Goal: Use online tool/utility

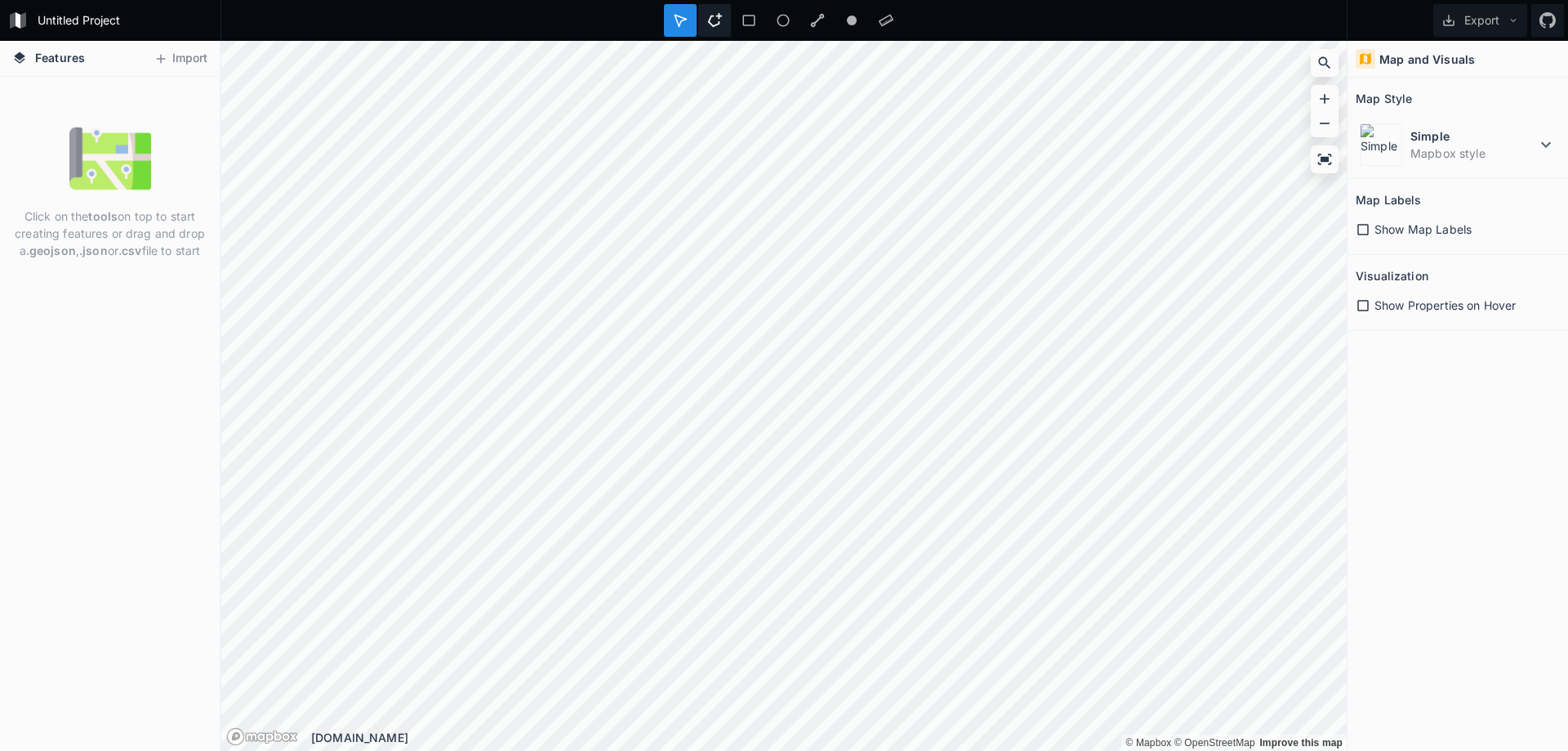
click at [711, 16] on icon at bounding box center [714, 19] width 14 height 14
click at [85, 207] on div "Click on the tools on top to start creating features or drag and drop a .geojso…" at bounding box center [109, 192] width 220 height 149
click at [141, 177] on img at bounding box center [110, 159] width 82 height 82
click at [141, 178] on img at bounding box center [110, 159] width 82 height 82
click at [138, 214] on p "Click on the tools on top to start creating features or drag and drop a .geojso…" at bounding box center [109, 233] width 195 height 51
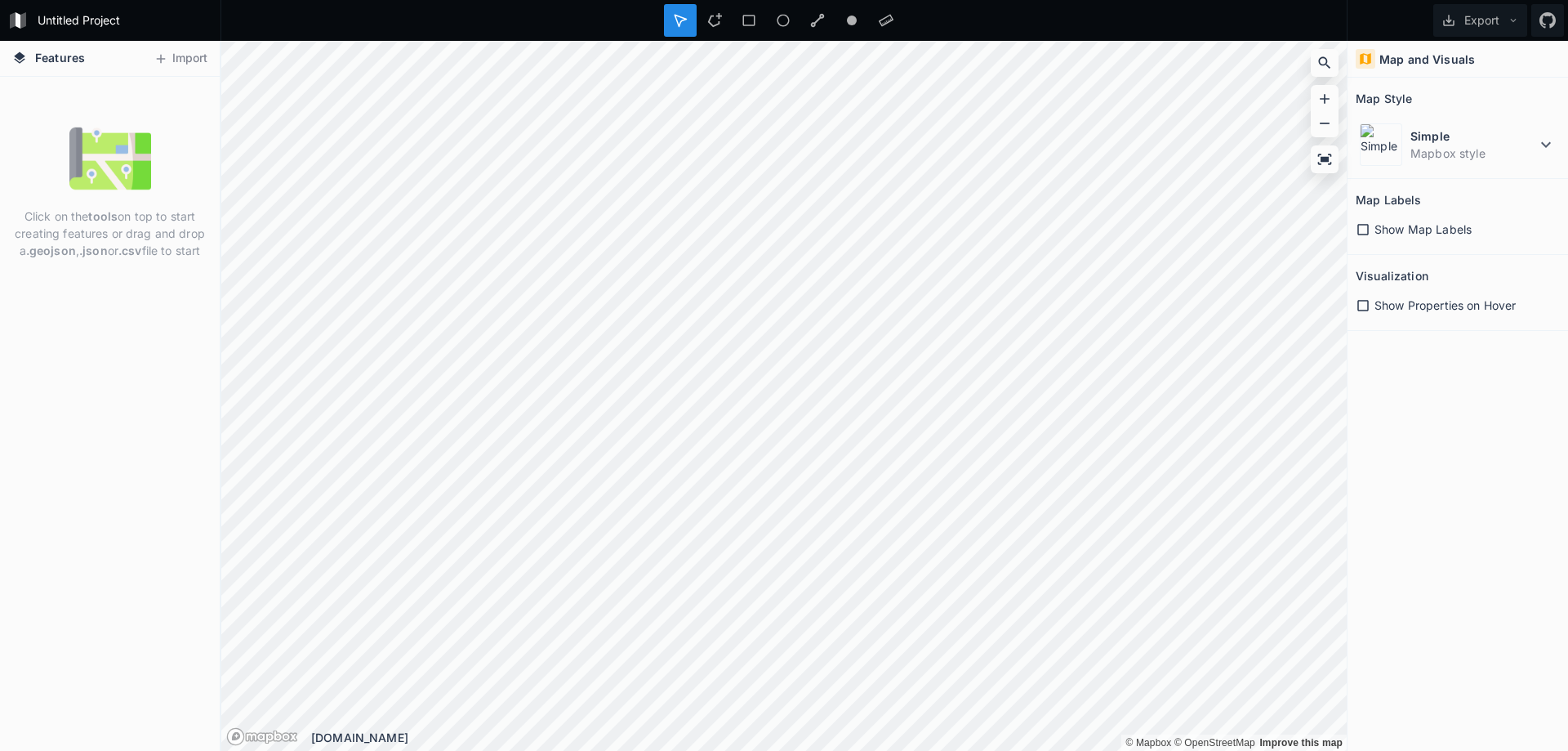
click at [144, 227] on p "Click on the tools on top to start creating features or drag and drop a .geojso…" at bounding box center [109, 233] width 195 height 51
click at [123, 238] on p "Click on the tools on top to start creating features or drag and drop a .geojso…" at bounding box center [109, 233] width 195 height 51
drag, startPoint x: 85, startPoint y: 241, endPoint x: 61, endPoint y: 233, distance: 25.3
click at [85, 241] on p "Click on the tools on top to start creating features or drag and drop a .geojso…" at bounding box center [109, 233] width 195 height 51
drag, startPoint x: 61, startPoint y: 233, endPoint x: 148, endPoint y: 234, distance: 87.0
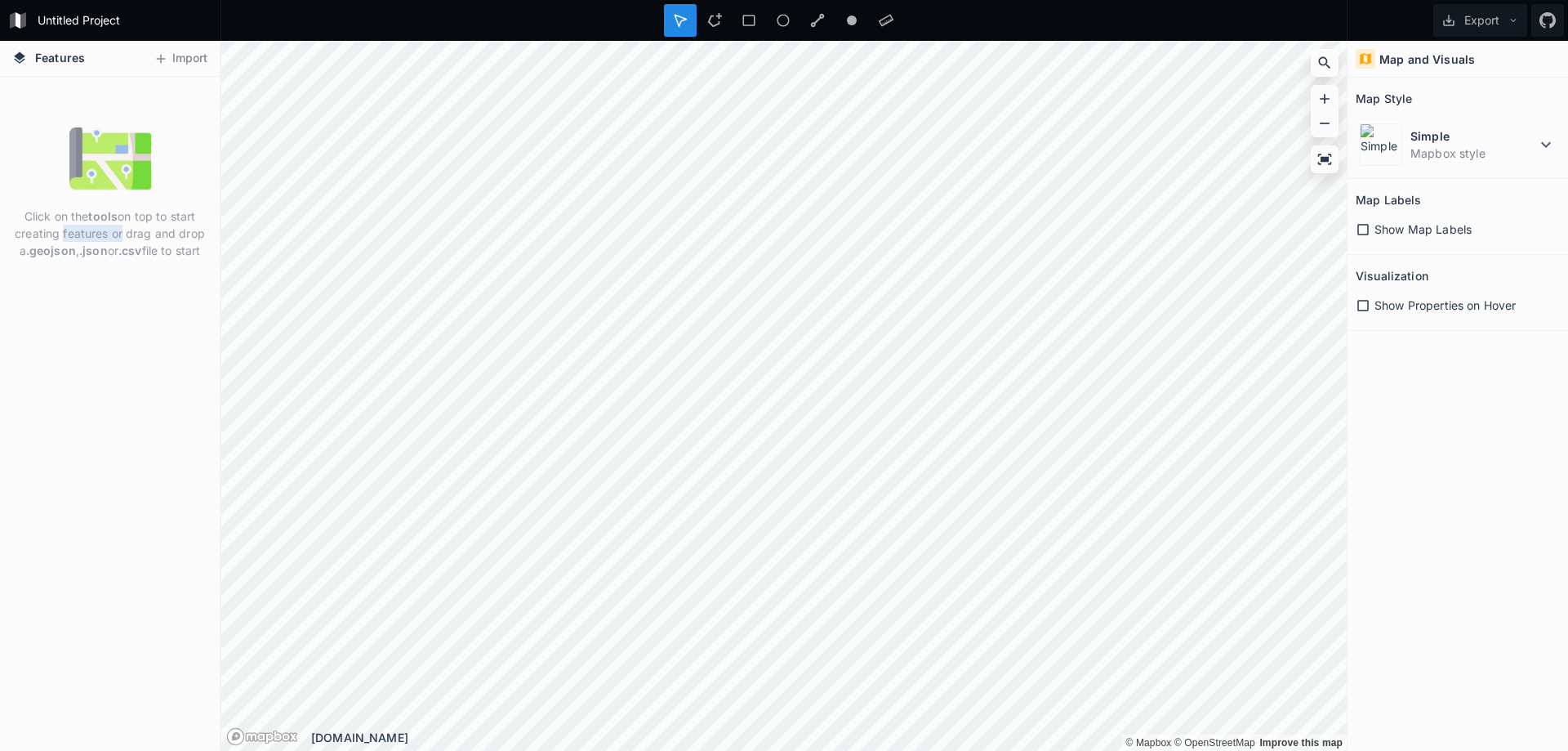
click at [148, 233] on p "Click on the tools on top to start creating features or drag and drop a .geojso…" at bounding box center [109, 233] width 195 height 51
click at [148, 234] on p "Click on the tools on top to start creating features or drag and drop a .geojso…" at bounding box center [109, 233] width 195 height 51
drag, startPoint x: 179, startPoint y: 235, endPoint x: 88, endPoint y: 234, distance: 91.0
click at [89, 234] on p "Click on the tools on top to start creating features or drag and drop a .geojso…" at bounding box center [109, 233] width 195 height 51
click at [88, 234] on p "Click on the tools on top to start creating features or drag and drop a .geojso…" at bounding box center [109, 233] width 195 height 51
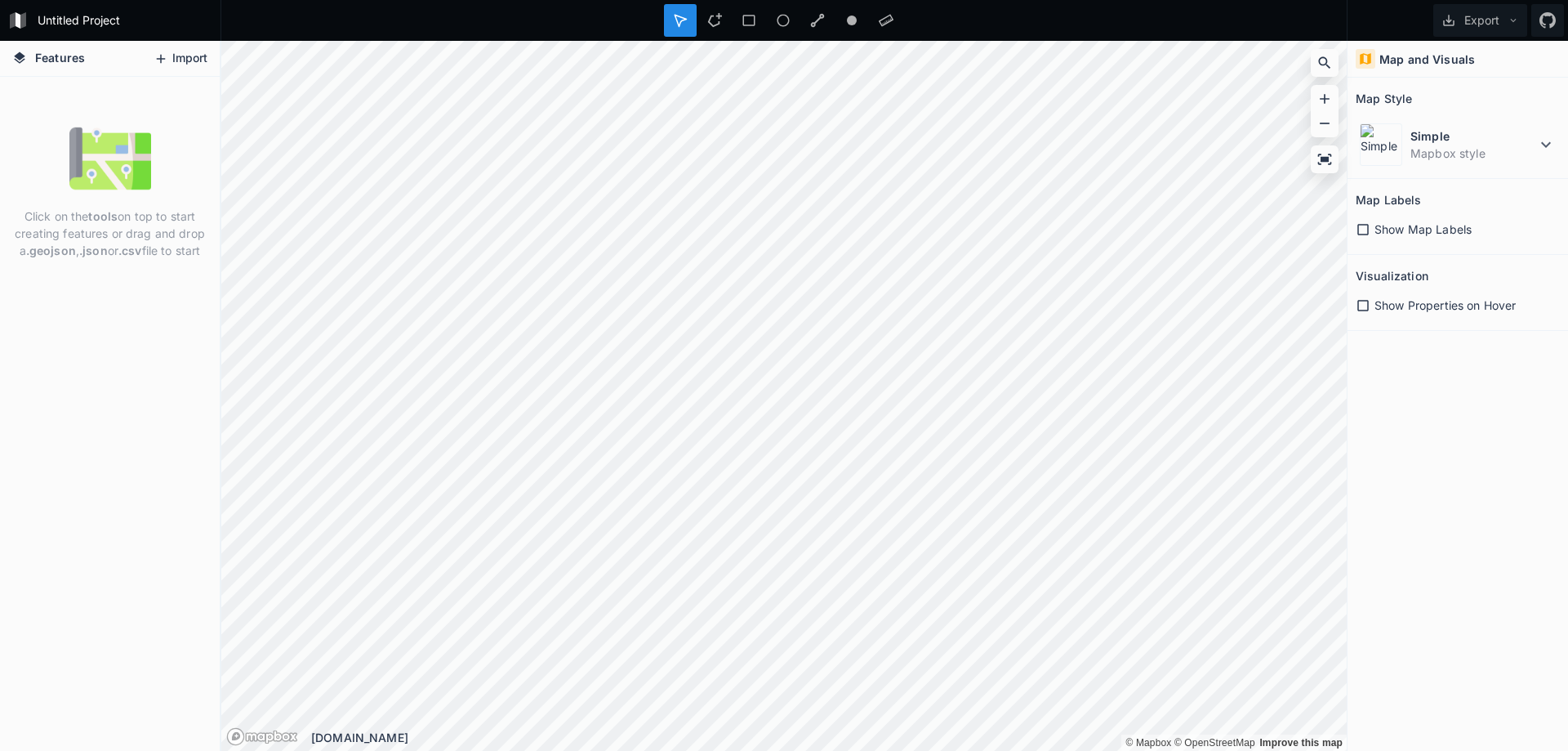
click at [196, 57] on button "Import" at bounding box center [181, 58] width 71 height 26
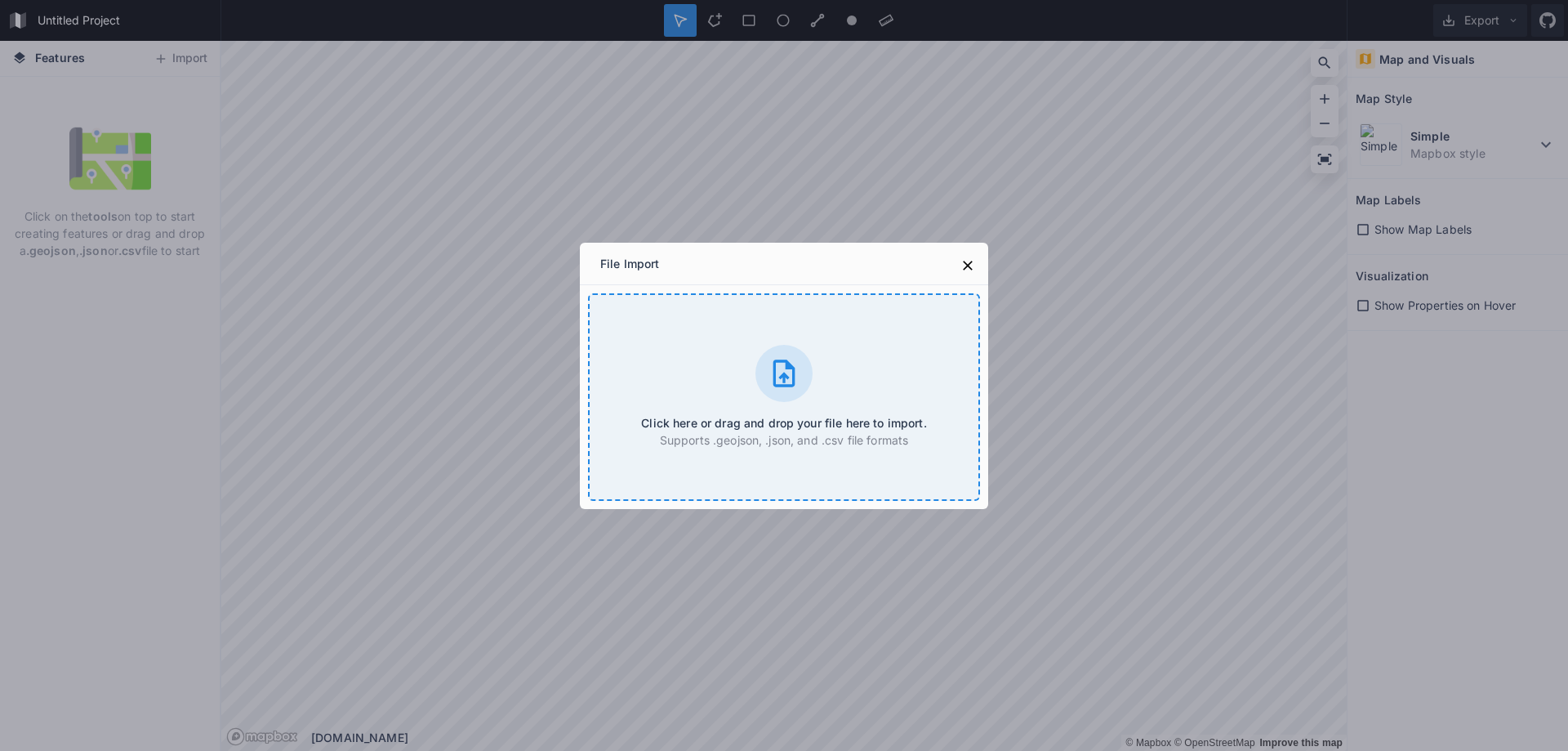
click at [813, 394] on div "Click here or drag and drop your file here to import. Supports .geojson, .json,…" at bounding box center [784, 397] width 392 height 208
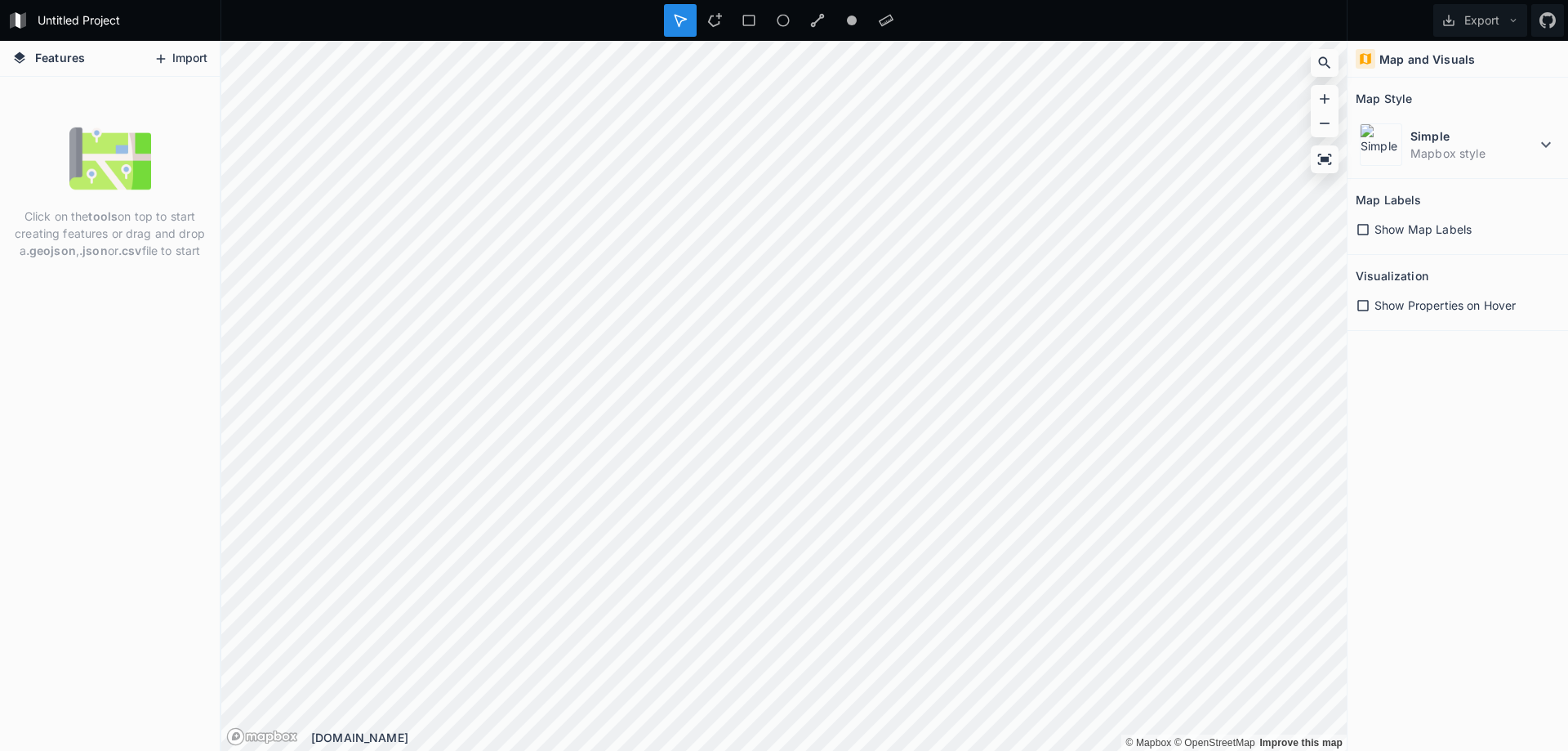
click at [172, 51] on button "Import" at bounding box center [181, 58] width 71 height 26
click at [198, 62] on button "Import" at bounding box center [181, 58] width 71 height 26
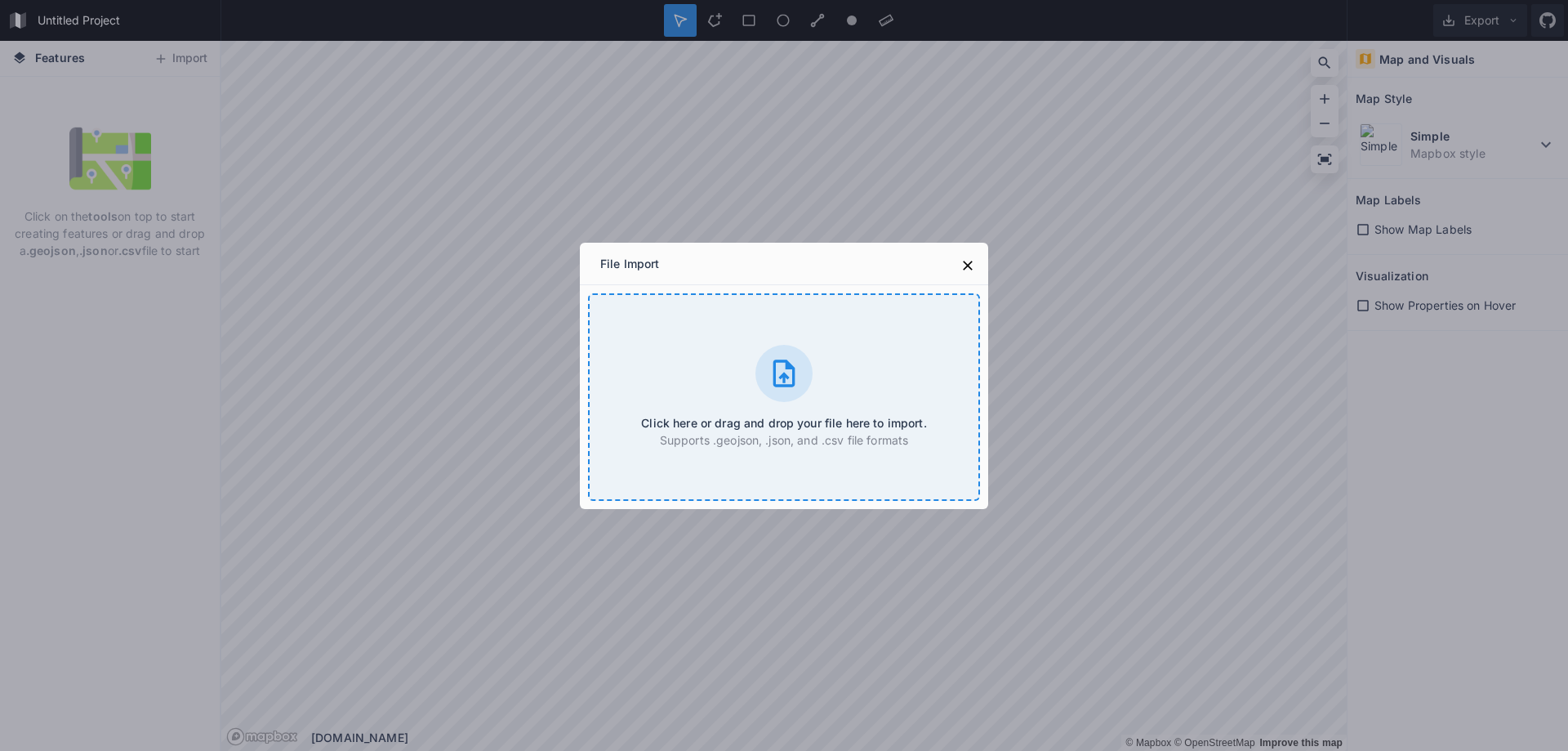
click at [769, 384] on icon at bounding box center [783, 373] width 32 height 32
